Goal: Check status: Check status

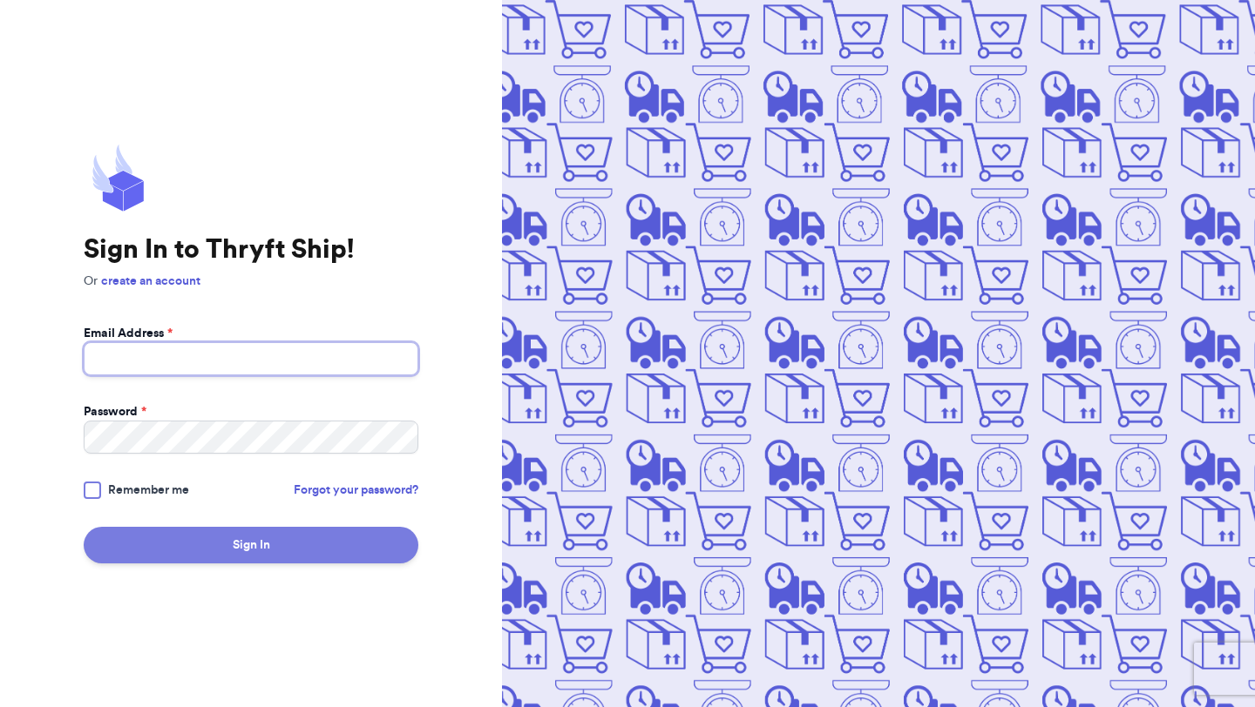
type input "studiothriftss@gmail.com"
click at [198, 541] on button "Sign In" at bounding box center [251, 545] width 335 height 37
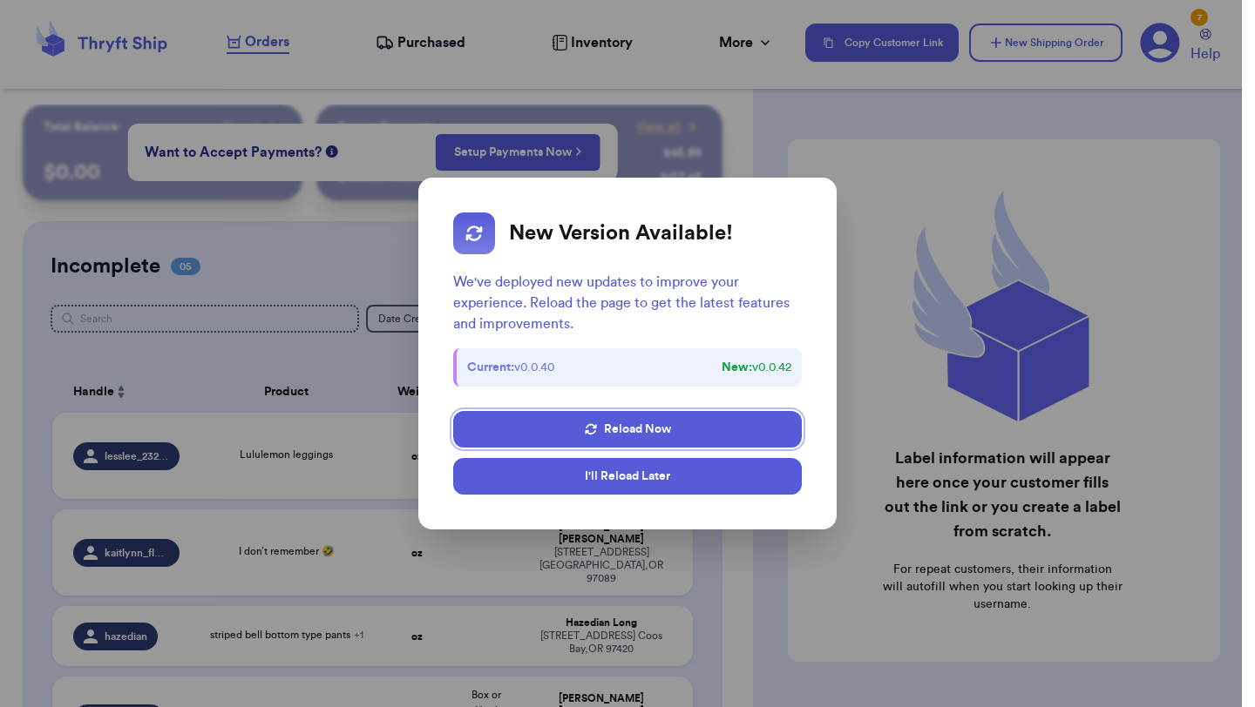
click at [610, 478] on button "I'll Reload Later" at bounding box center [627, 476] width 348 height 37
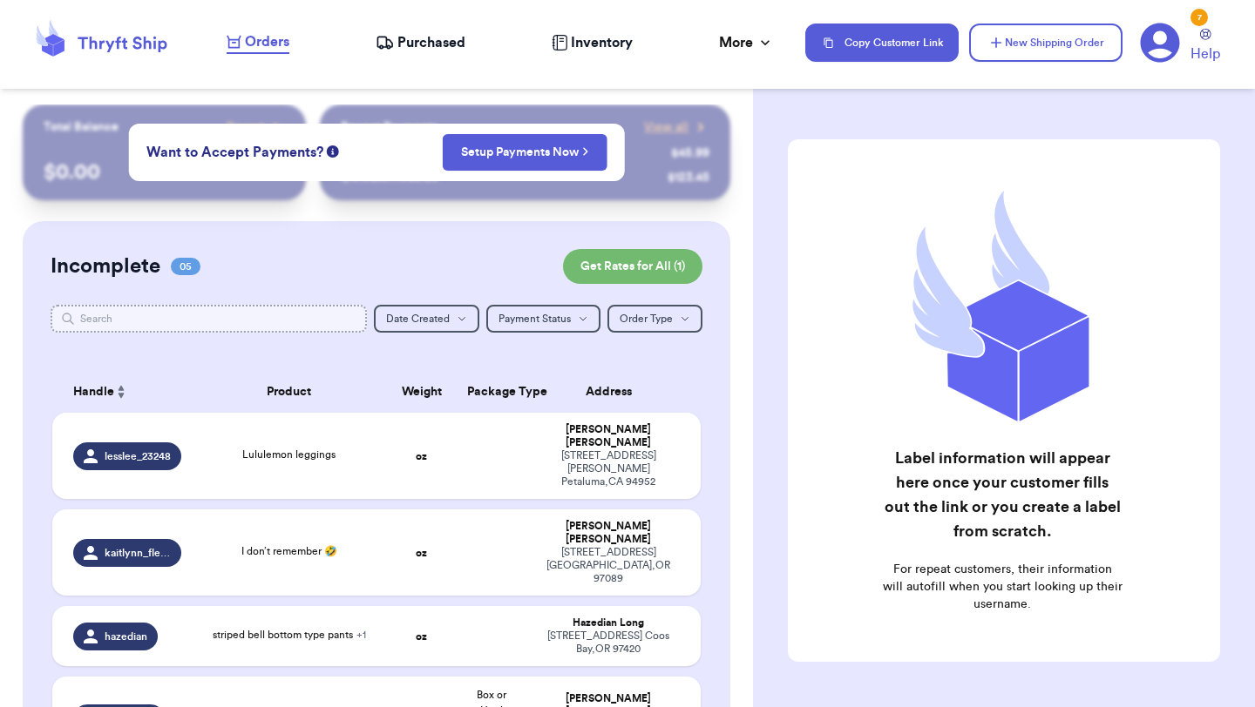
click at [248, 318] on input "text" at bounding box center [209, 319] width 316 height 28
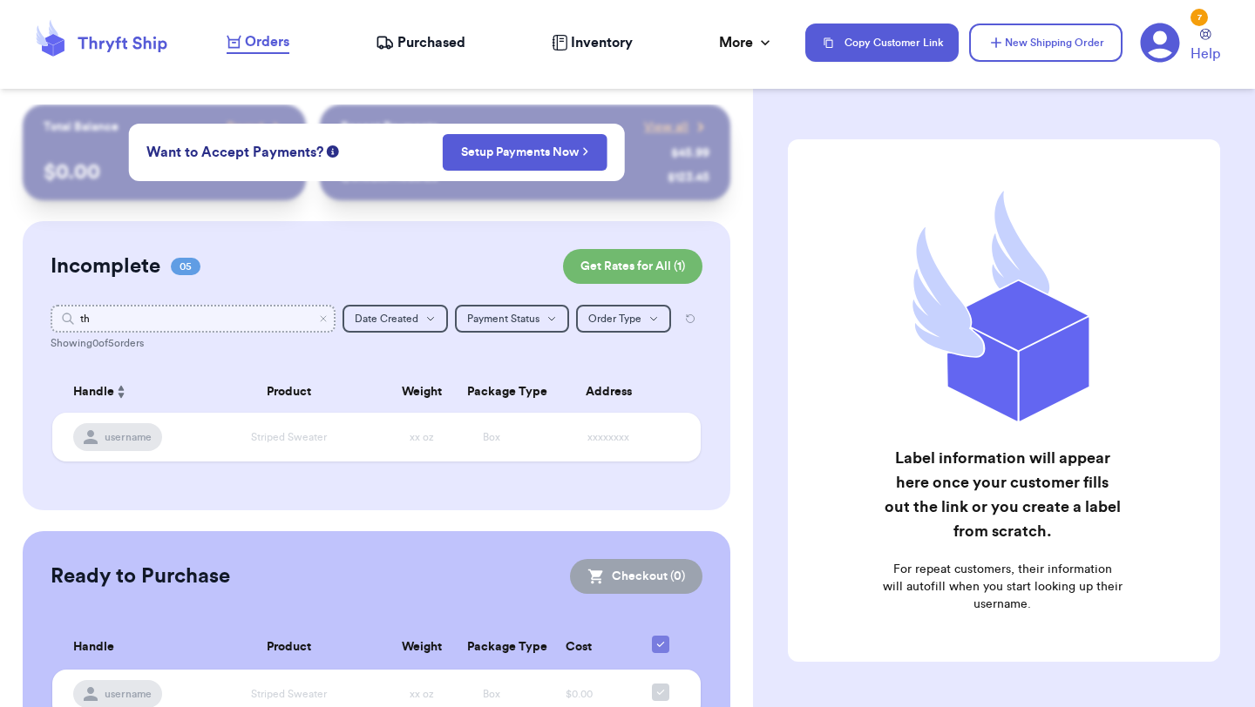
type input "t"
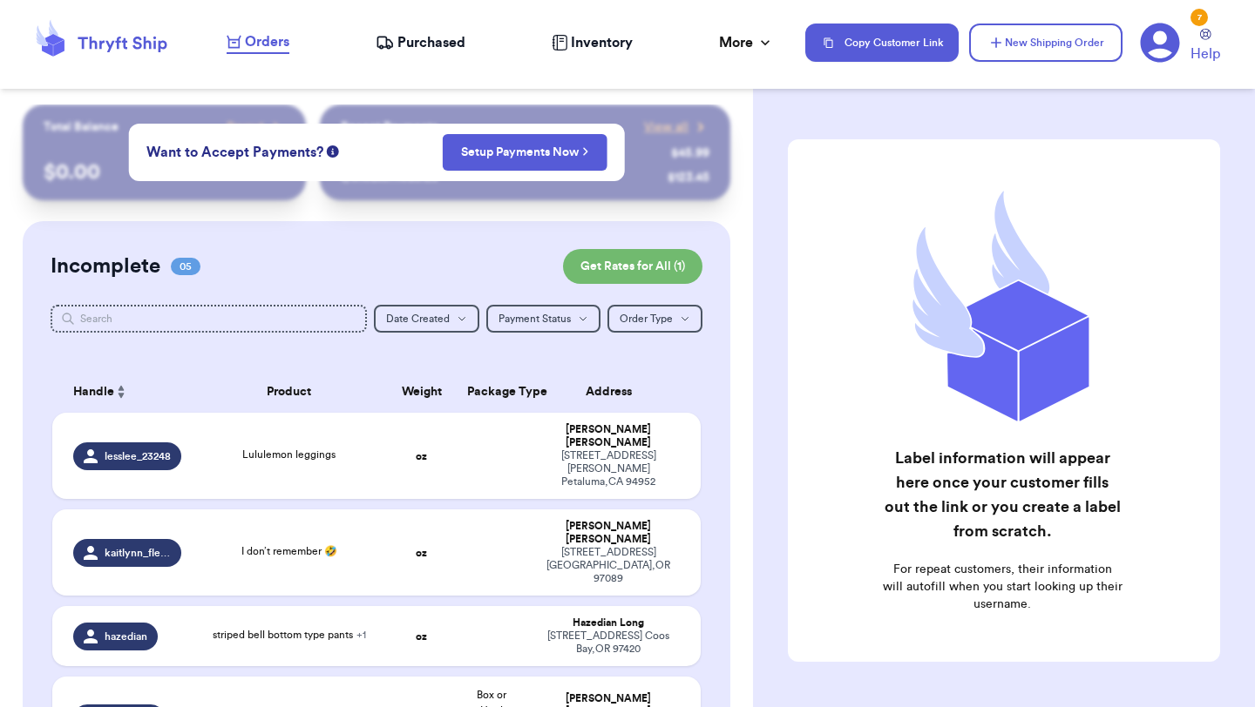
click at [440, 44] on span "Purchased" at bounding box center [431, 42] width 68 height 21
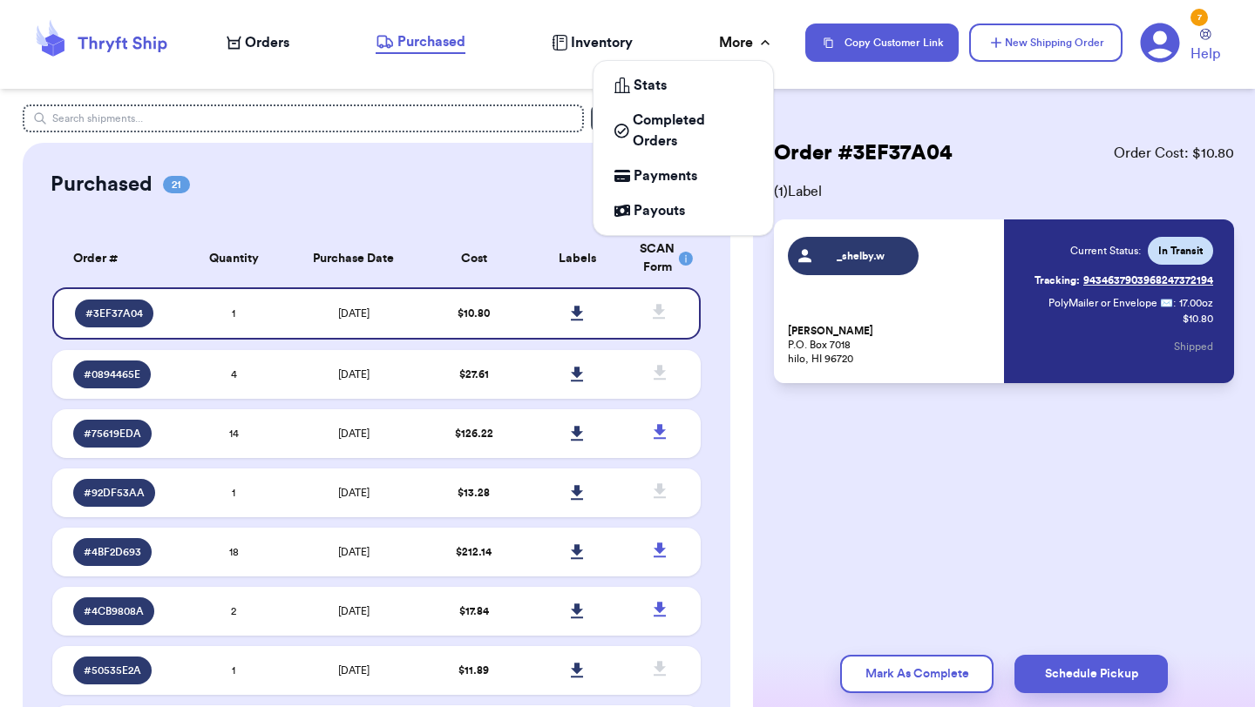
click at [729, 44] on div "More" at bounding box center [746, 42] width 55 height 21
click at [679, 130] on span "Completed Orders" at bounding box center [692, 131] width 119 height 42
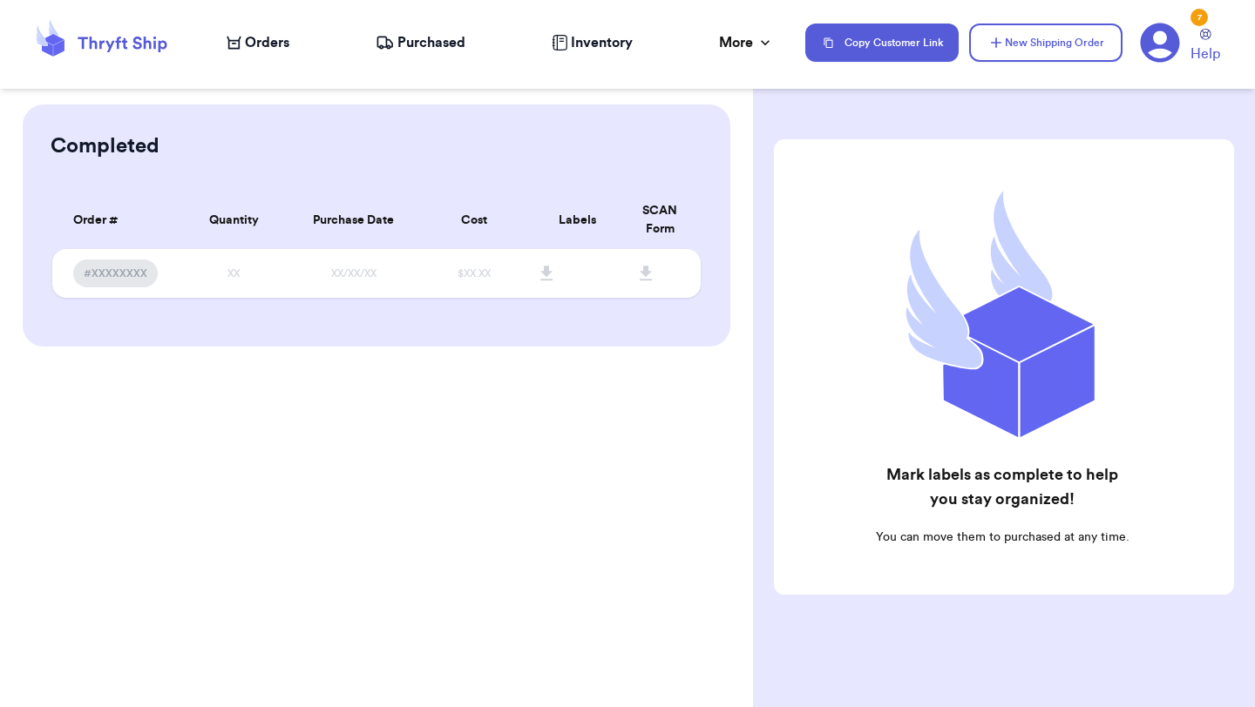
click at [268, 37] on span "Orders" at bounding box center [267, 42] width 44 height 21
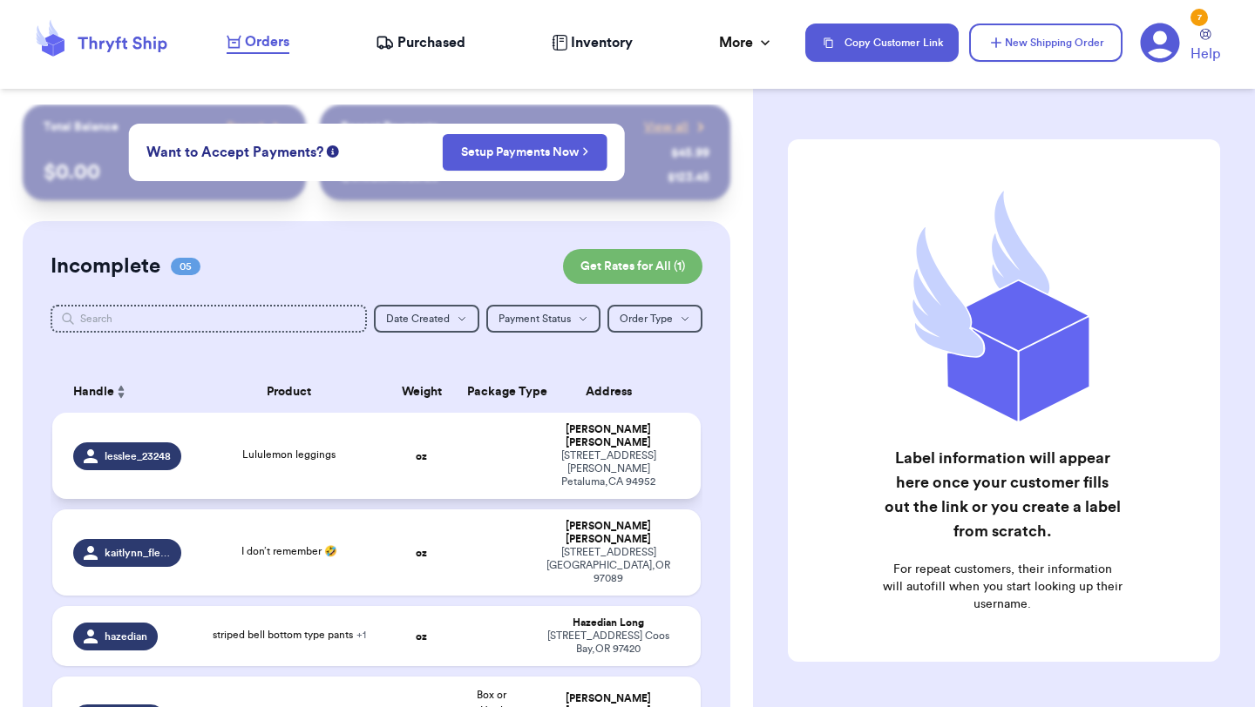
click at [209, 447] on div "Lululemon leggings" at bounding box center [289, 456] width 174 height 19
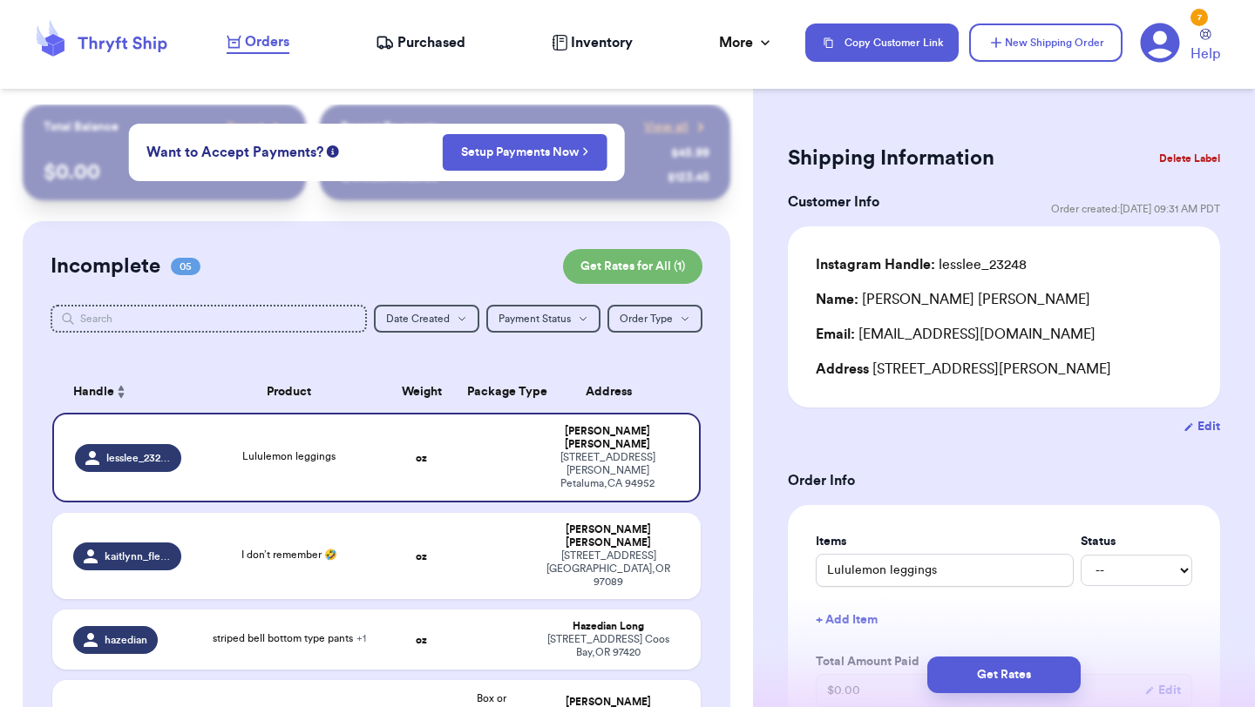
click at [422, 50] on span "Purchased" at bounding box center [431, 42] width 68 height 21
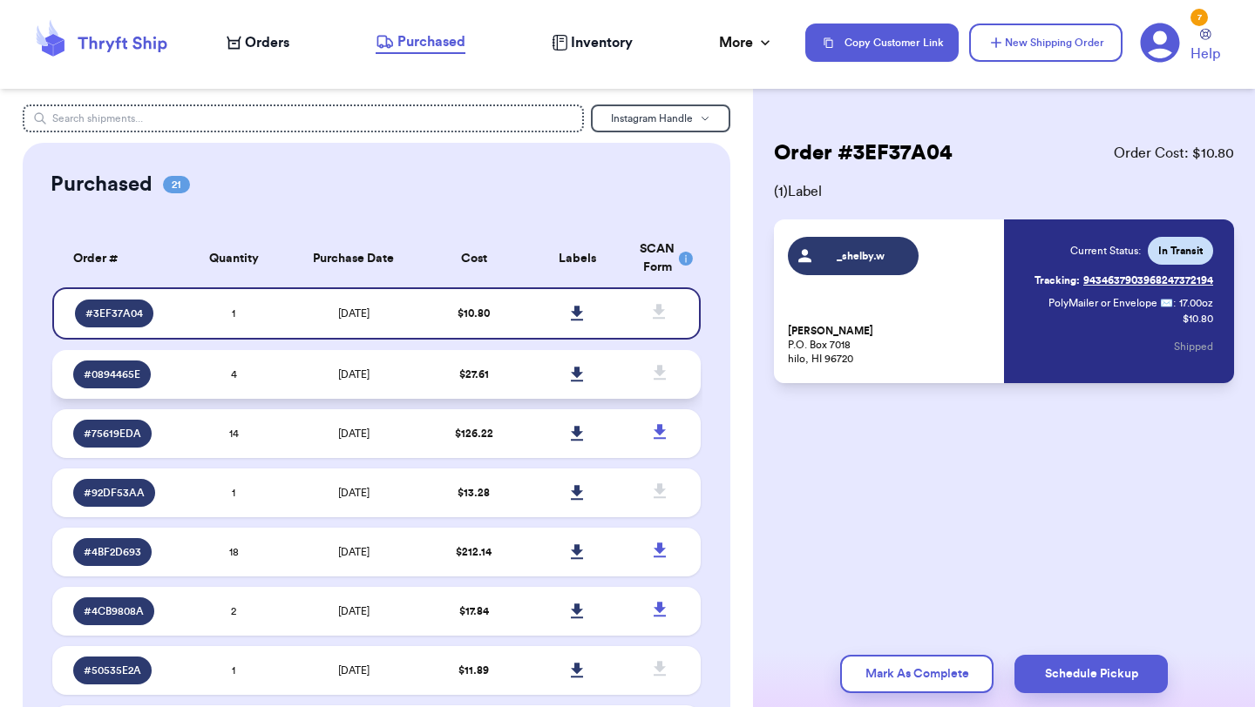
click at [392, 386] on td "[DATE]" at bounding box center [354, 374] width 136 height 49
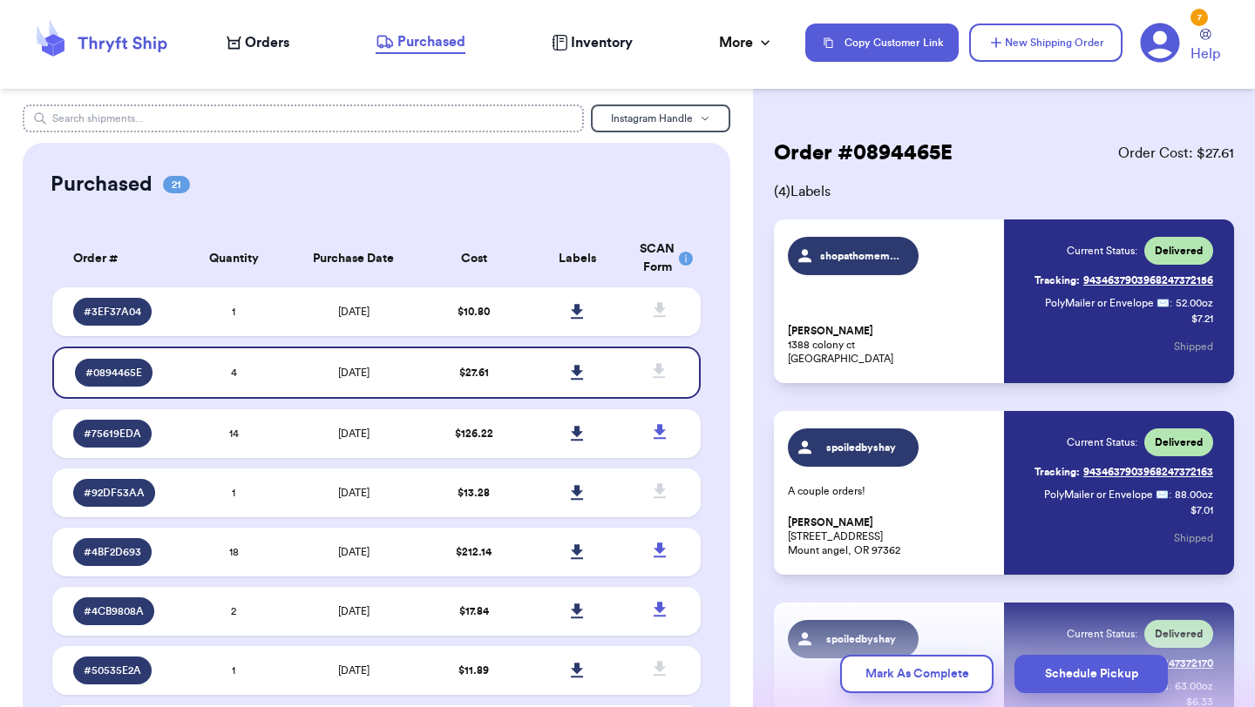
click at [364, 115] on input "text" at bounding box center [303, 119] width 561 height 28
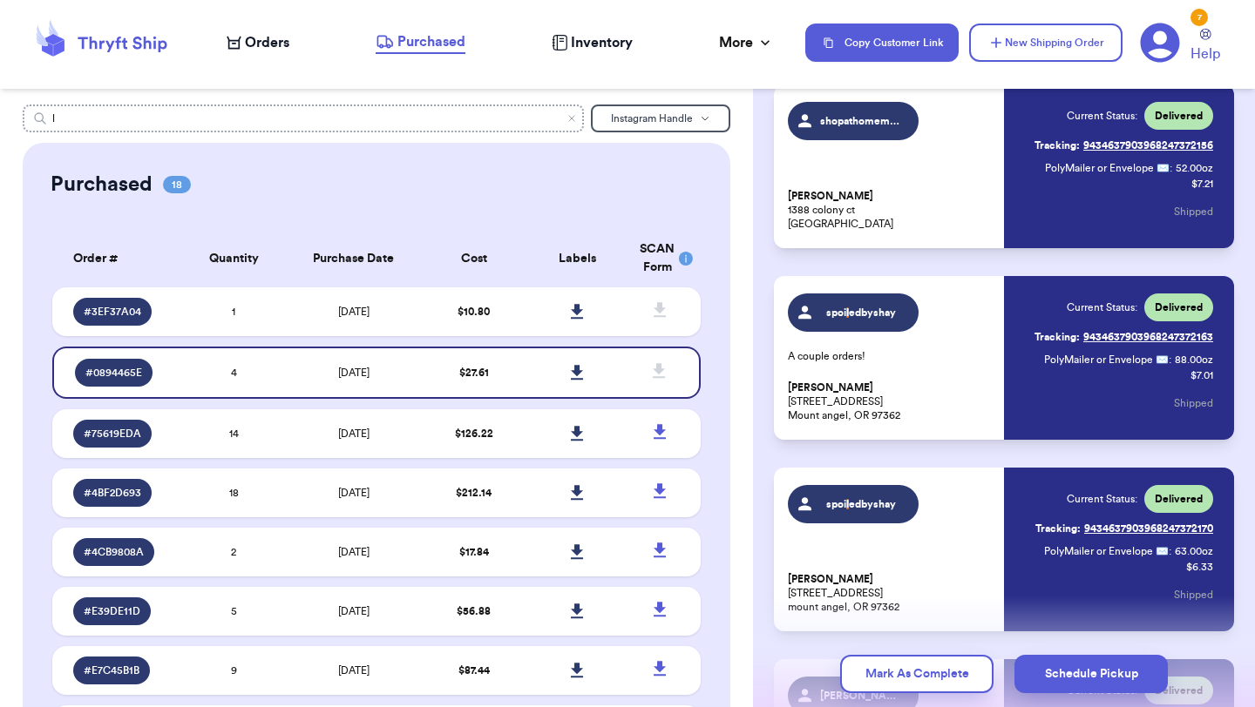
scroll to position [139, 0]
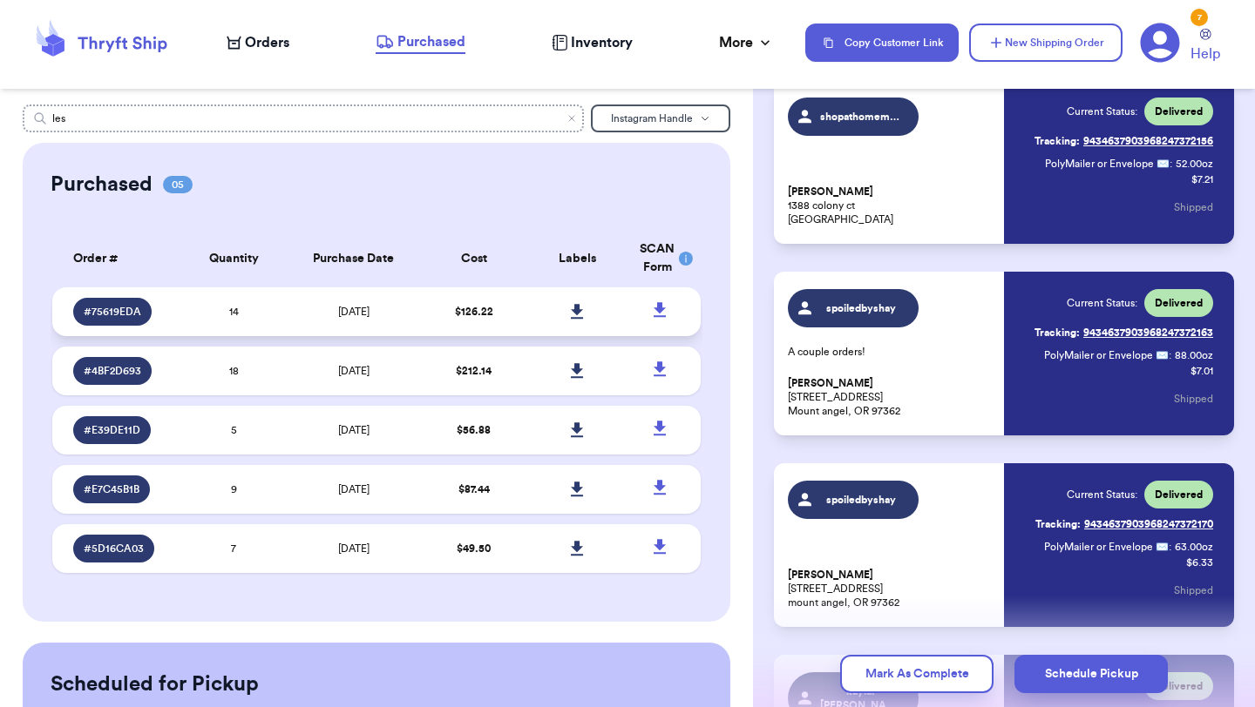
type input "les"
click at [280, 318] on td "14" at bounding box center [234, 312] width 104 height 49
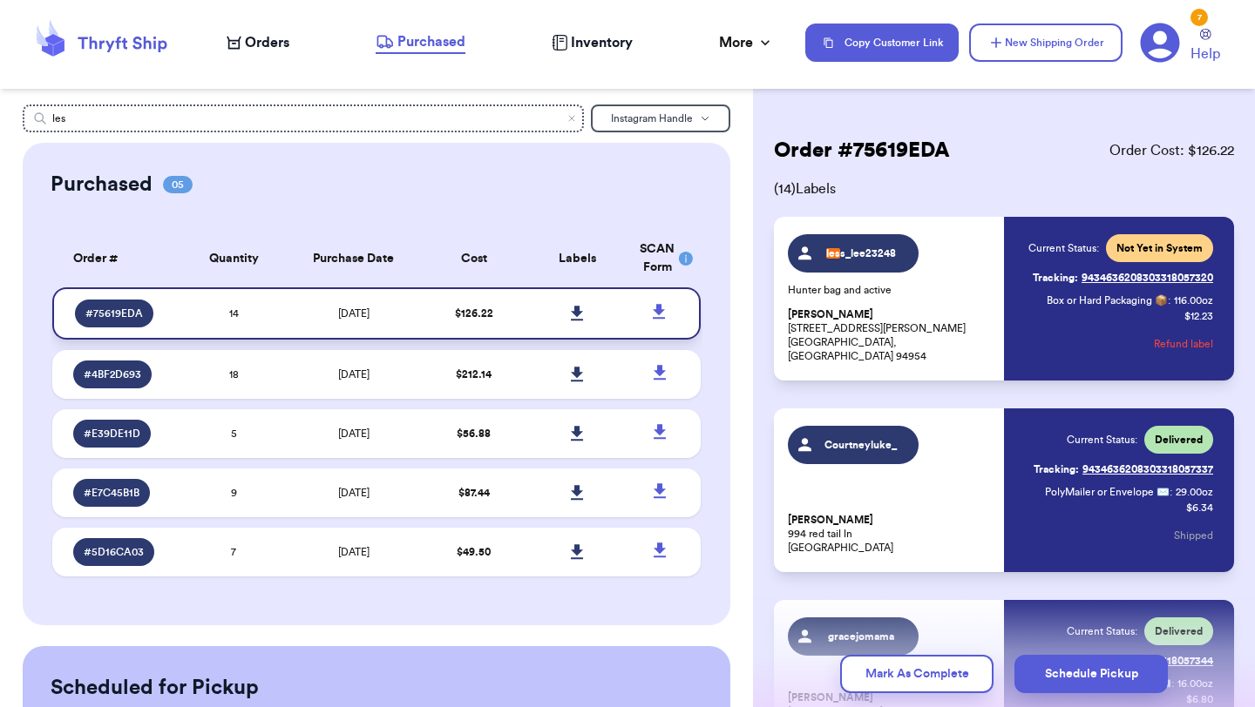
scroll to position [0, 0]
